Goal: Find specific page/section: Find specific page/section

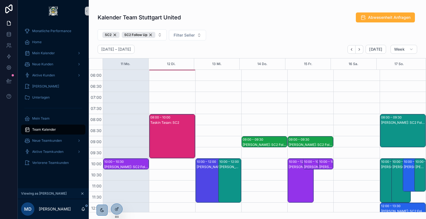
scroll to position [212, 0]
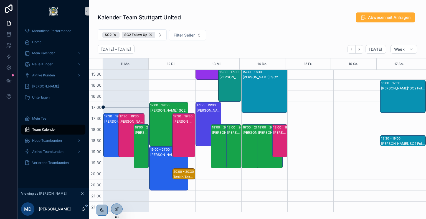
click at [122, 127] on div "[PERSON_NAME]: SC2" at bounding box center [131, 140] width 24 height 43
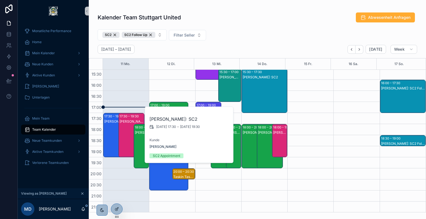
click at [109, 125] on div "[PERSON_NAME]: SC2" at bounding box center [116, 140] width 24 height 43
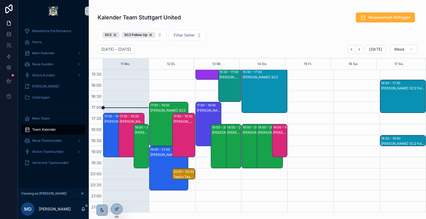
click at [126, 119] on div "[PERSON_NAME]: SC2" at bounding box center [131, 121] width 24 height 4
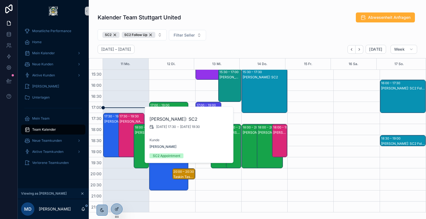
click at [115, 121] on div "[PERSON_NAME]: SC2" at bounding box center [116, 121] width 24 height 4
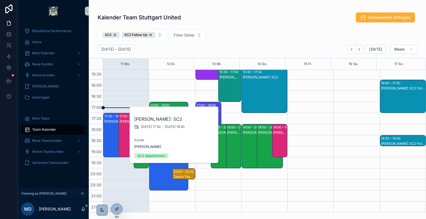
click at [253, 32] on div "SC2 SC2 Follow Up Filter Seller" at bounding box center [257, 36] width 337 height 18
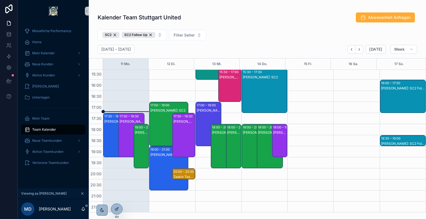
click at [122, 122] on div "[PERSON_NAME]: SC2" at bounding box center [131, 121] width 24 height 4
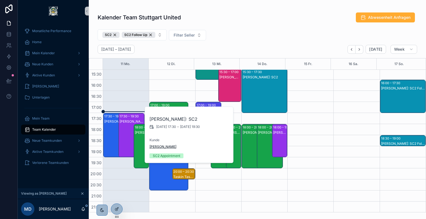
click at [156, 145] on span "[PERSON_NAME]" at bounding box center [162, 147] width 27 height 4
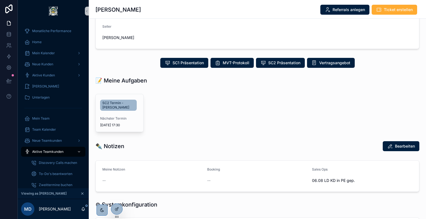
scroll to position [102, 0]
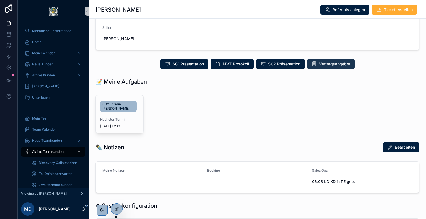
click at [328, 61] on span "Vertragsangebot" at bounding box center [334, 64] width 31 height 6
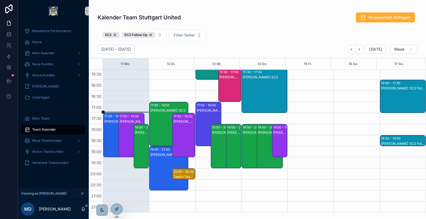
scroll to position [197, 0]
